Goal: Entertainment & Leisure: Consume media (video, audio)

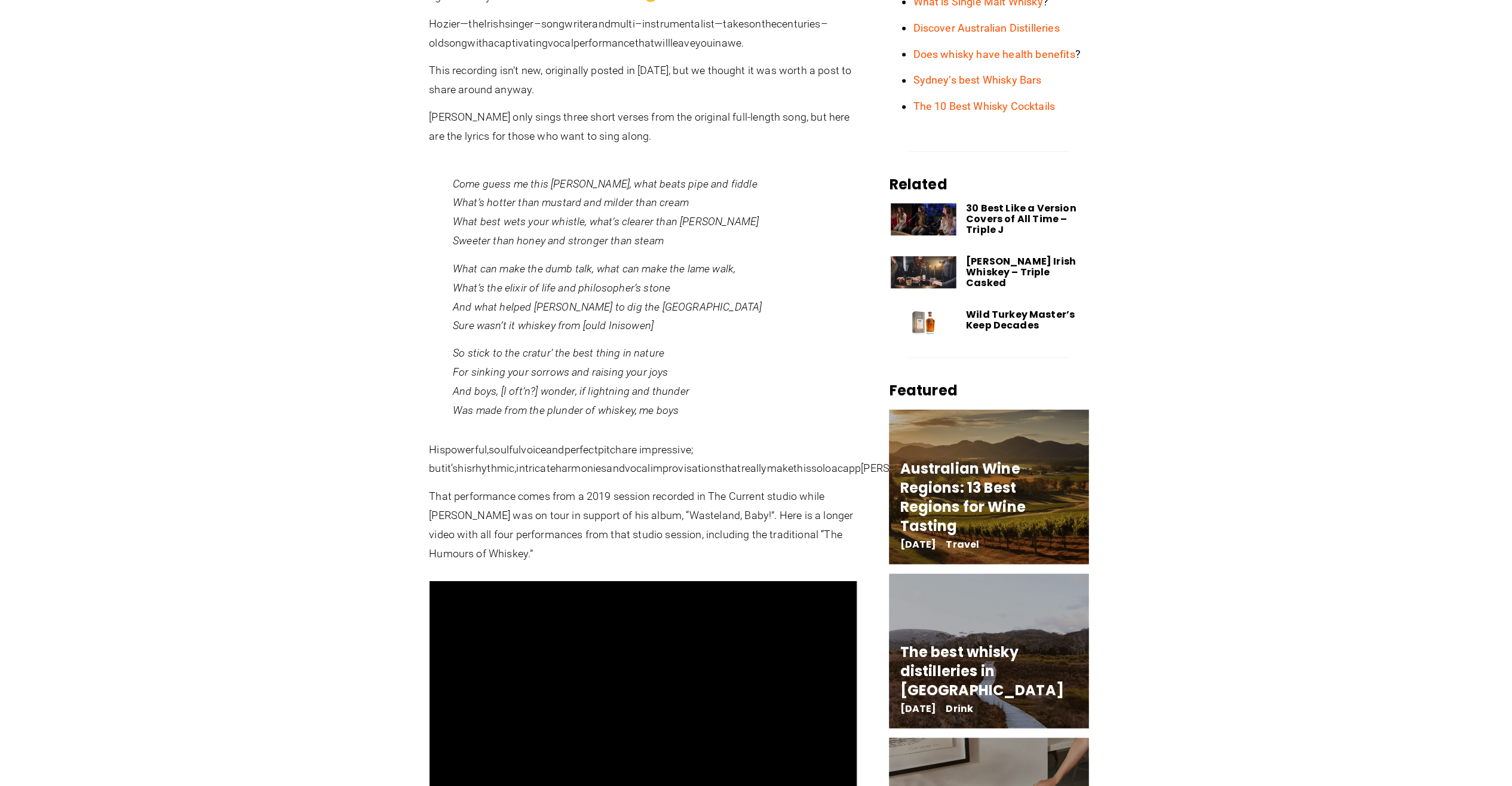
scroll to position [598, 0]
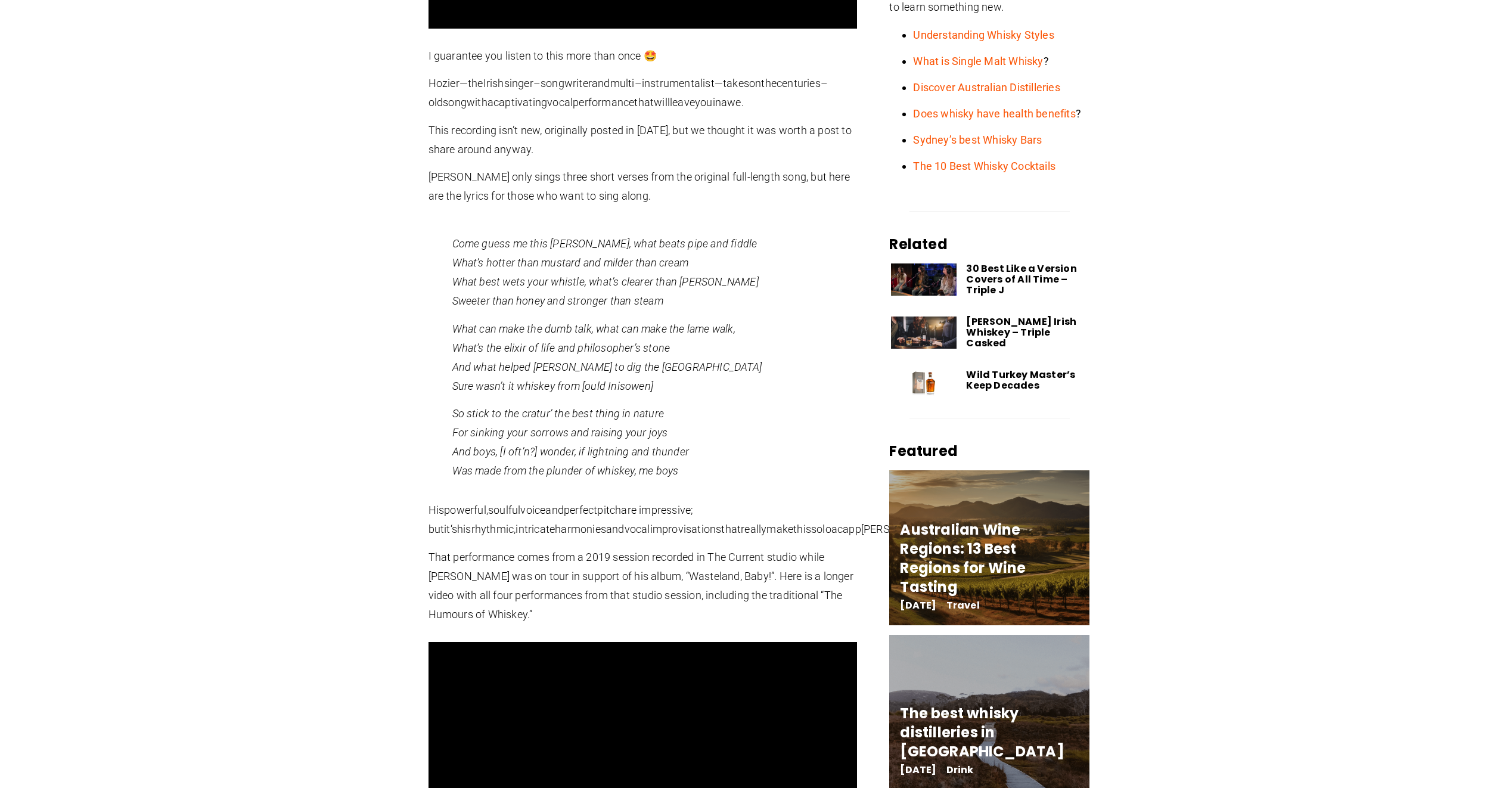
click at [301, 338] on section "I guarantee you listen to this more than once 🤩 [PERSON_NAME]— the [DEMOGRAPHIC…" at bounding box center [756, 614] width 1512 height 1679
click at [328, 492] on section "I guarantee you listen to this more than once 🤩 [PERSON_NAME]— the [DEMOGRAPHIC…" at bounding box center [756, 614] width 1512 height 1679
click at [241, 602] on section "I guarantee you listen to this more than once 🤩 [PERSON_NAME]— the [DEMOGRAPHIC…" at bounding box center [756, 614] width 1512 height 1679
click at [268, 555] on section "I guarantee you listen to this more than once 🤩 [PERSON_NAME]— the [DEMOGRAPHIC…" at bounding box center [756, 614] width 1512 height 1679
click at [149, 397] on section "I guarantee you listen to this more than once 🤩 [PERSON_NAME]— the [DEMOGRAPHIC…" at bounding box center [756, 614] width 1512 height 1679
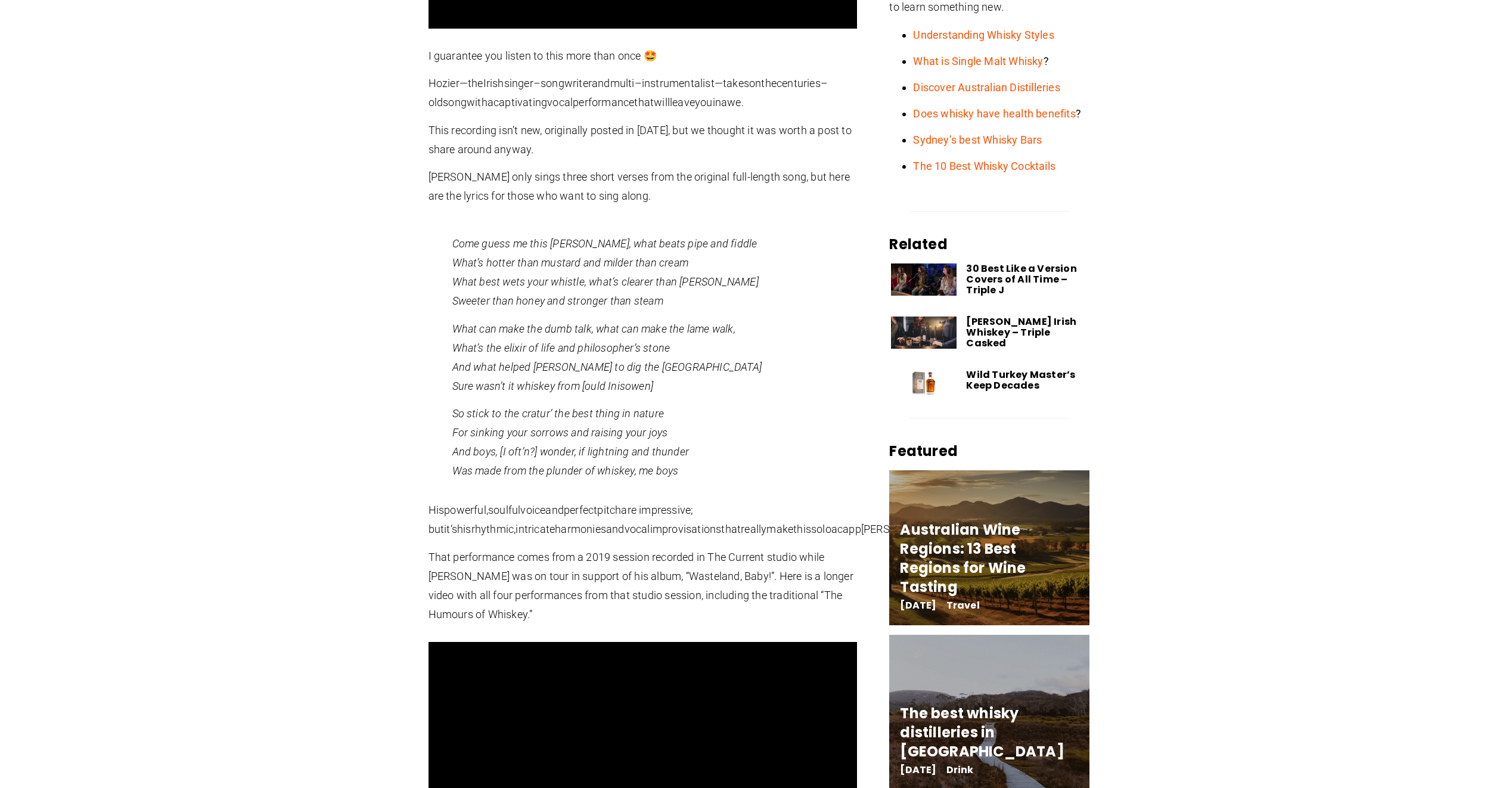
click at [272, 560] on section "I guarantee you listen to this more than once 🤩 [PERSON_NAME]— the [DEMOGRAPHIC…" at bounding box center [756, 614] width 1512 height 1679
click at [369, 347] on section "I guarantee you listen to this more than once 🤩 [PERSON_NAME]— the [DEMOGRAPHIC…" at bounding box center [756, 614] width 1512 height 1679
click at [273, 539] on section "I guarantee you listen to this more than once 🤩 [PERSON_NAME]— the [DEMOGRAPHIC…" at bounding box center [756, 614] width 1512 height 1679
click at [309, 227] on section "I guarantee you listen to this more than once 🤩 [PERSON_NAME]— the [DEMOGRAPHIC…" at bounding box center [756, 614] width 1512 height 1679
click at [292, 400] on section "I guarantee you listen to this more than once 🤩 [PERSON_NAME]— the [DEMOGRAPHIC…" at bounding box center [756, 614] width 1512 height 1679
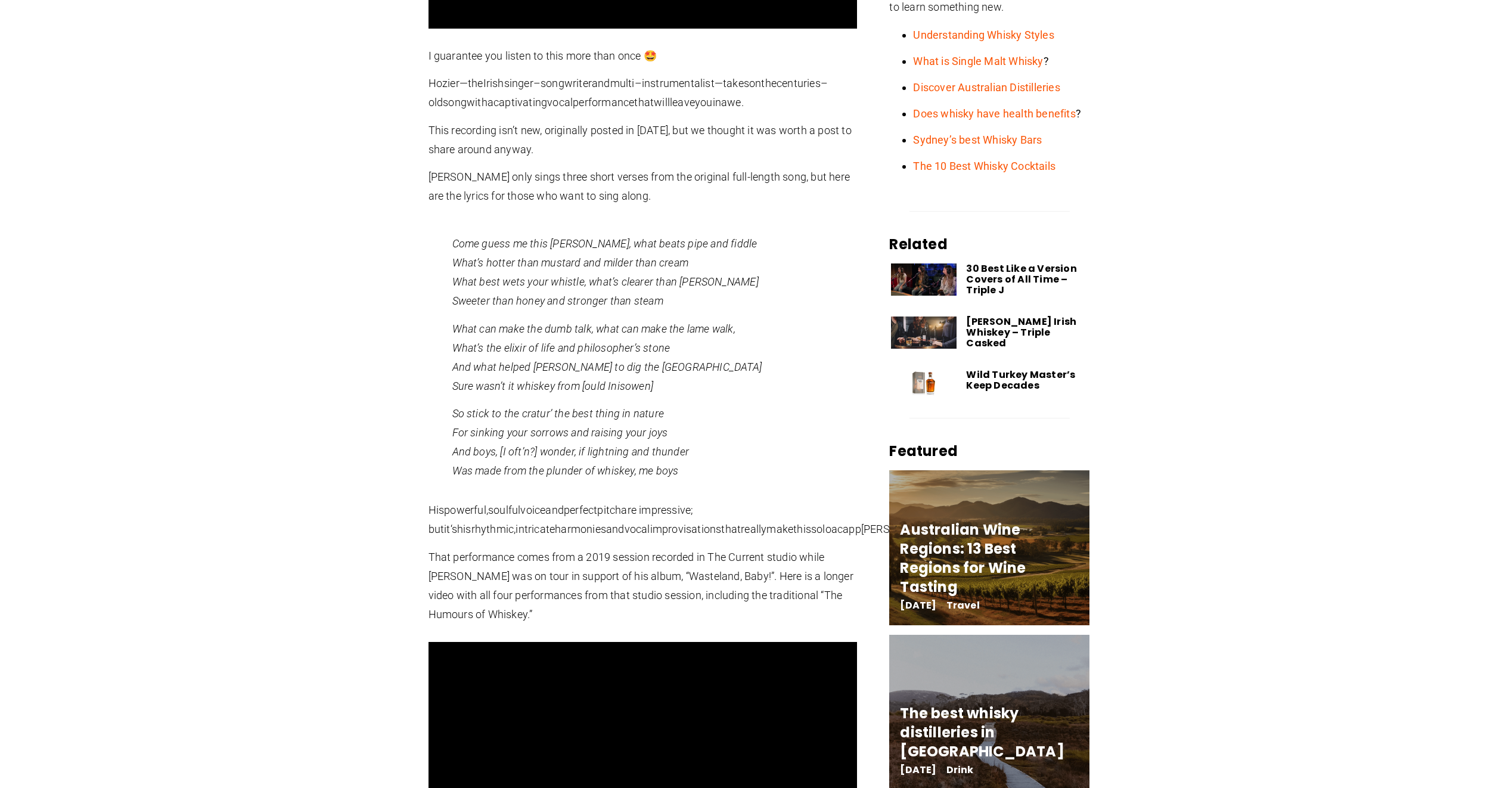
click at [292, 400] on section "I guarantee you listen to this more than once 🤩 [PERSON_NAME]— the [DEMOGRAPHIC…" at bounding box center [756, 614] width 1512 height 1679
